Goal: Information Seeking & Learning: Learn about a topic

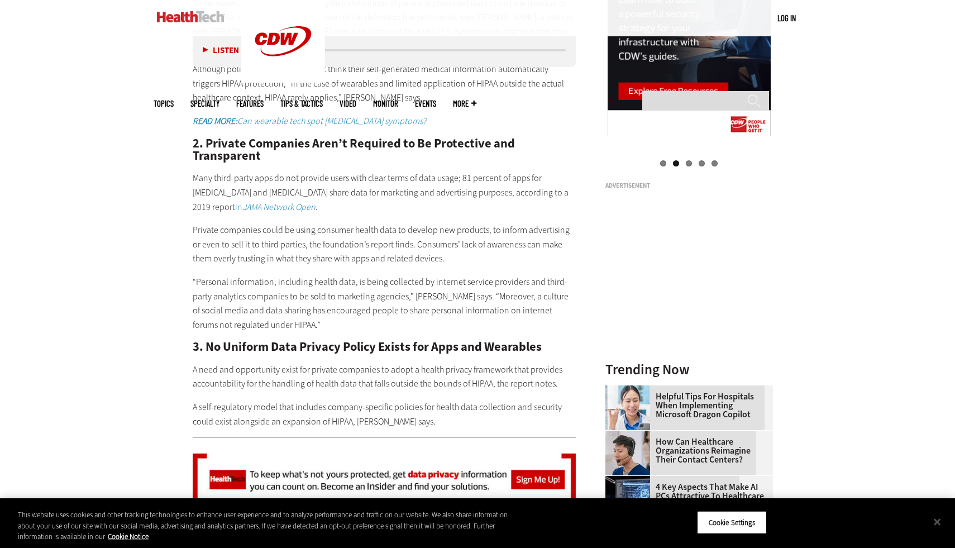
scroll to position [1435, 0]
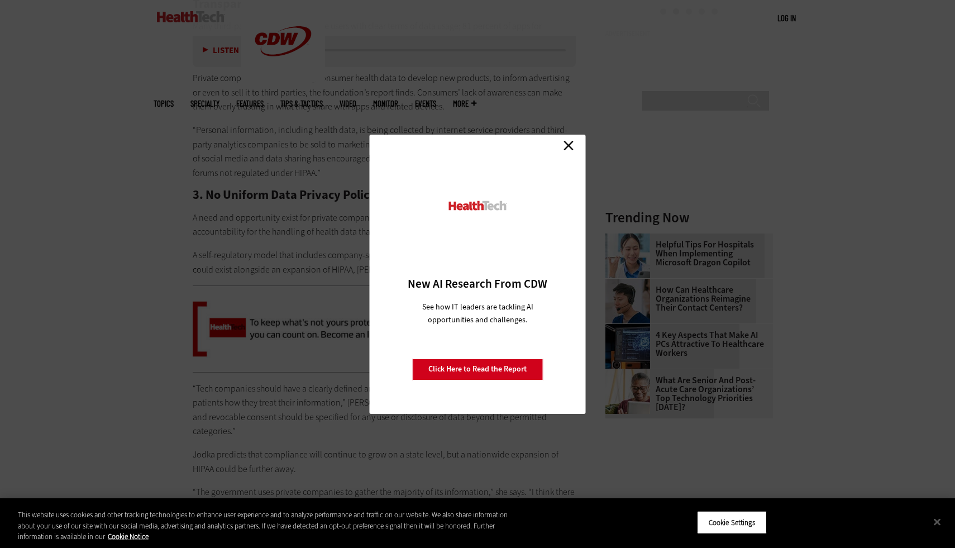
click at [570, 142] on link "Close" at bounding box center [568, 145] width 17 height 17
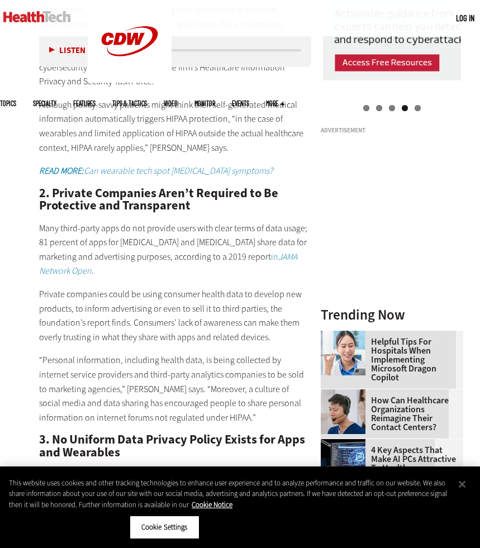
scroll to position [1158, 0]
